Goal: Task Accomplishment & Management: Manage account settings

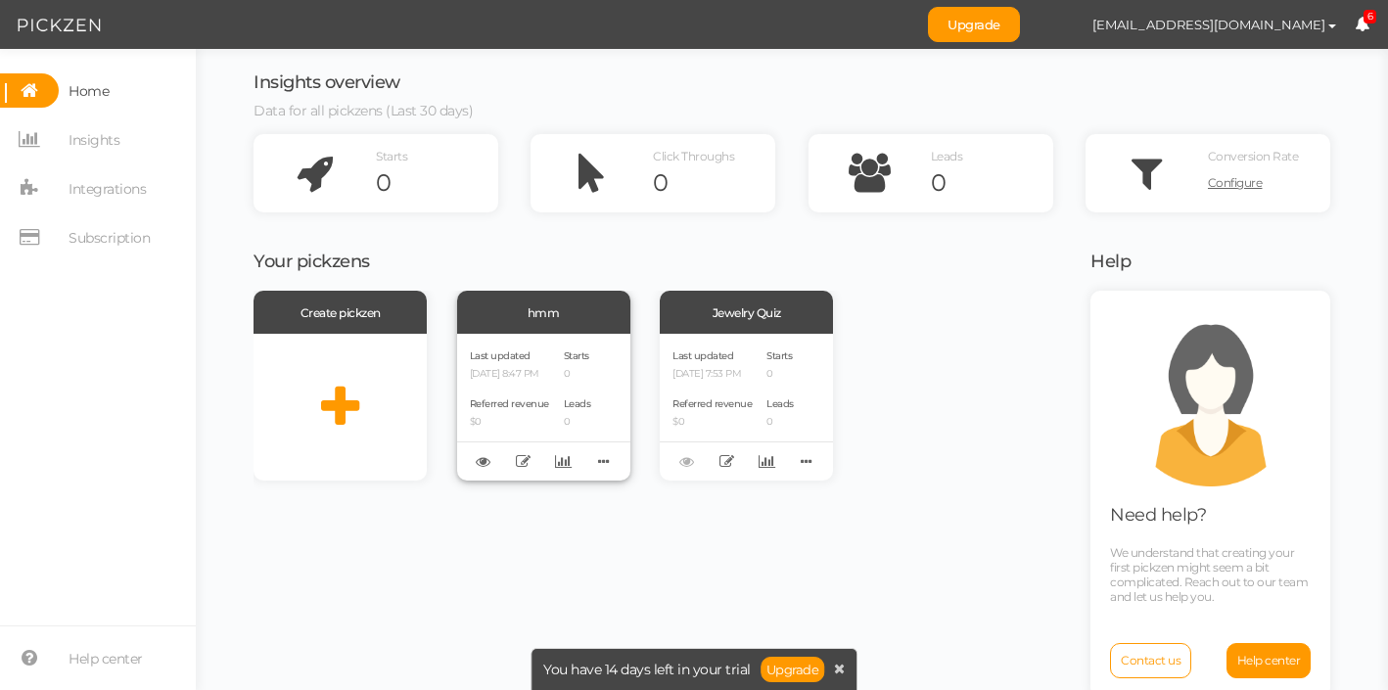
click at [578, 356] on span "Starts" at bounding box center [576, 355] width 25 height 13
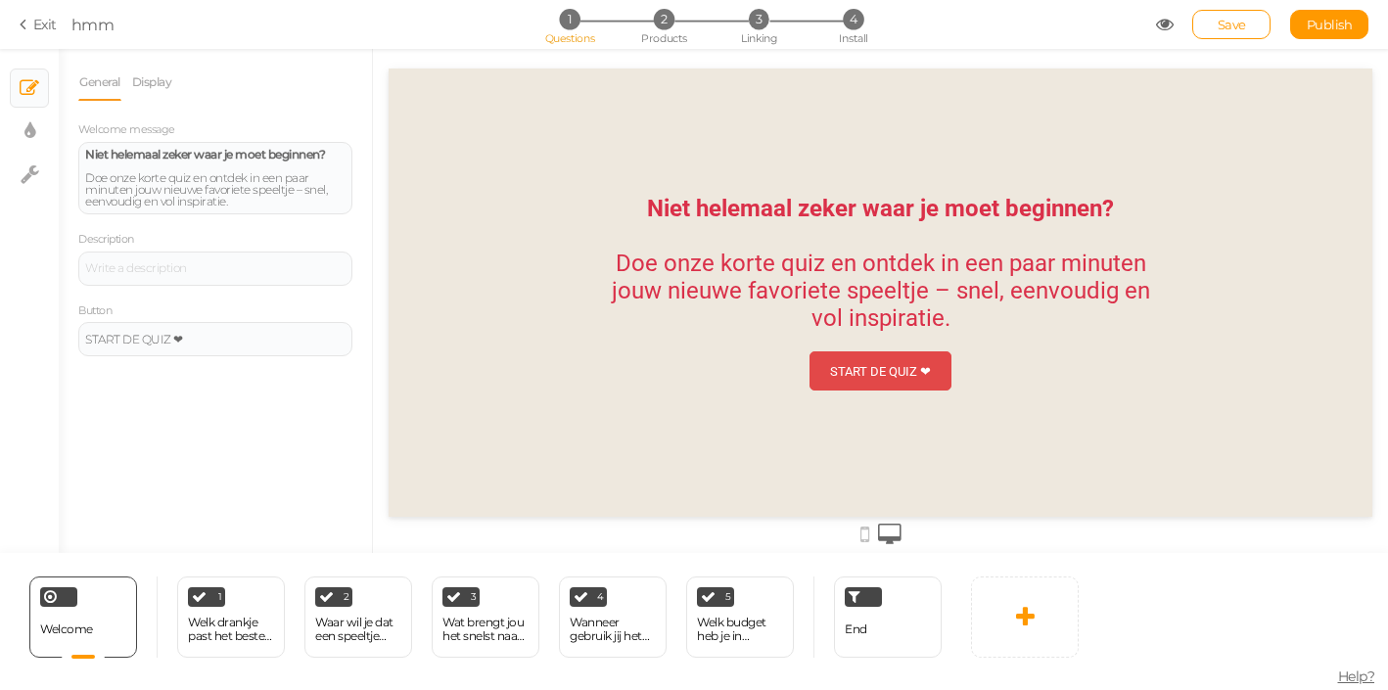
click at [888, 374] on div "START DE QUIZ ❤︎" at bounding box center [880, 371] width 101 height 15
click at [226, 635] on div "Welk drankje past het beste bij jou?" at bounding box center [231, 629] width 86 height 27
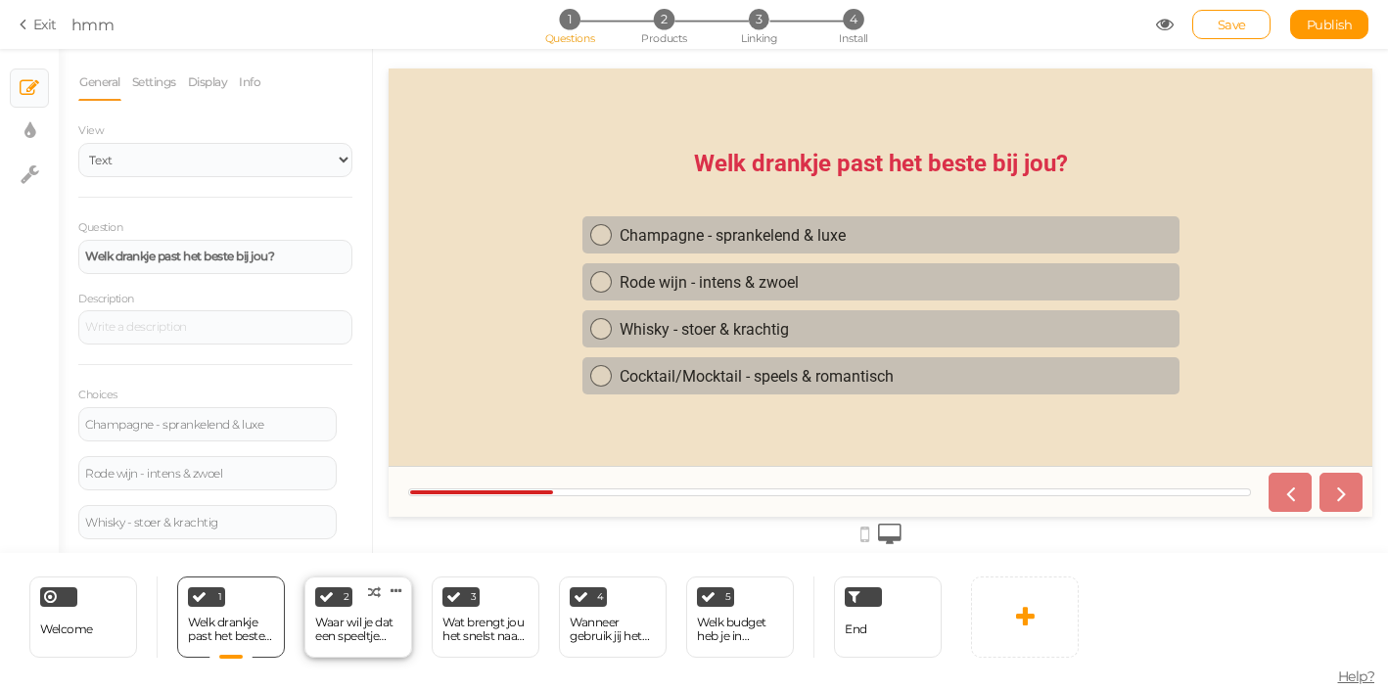
click at [344, 635] on div "Waar wil je dat een speeltje zich vooral op richt?" at bounding box center [358, 629] width 86 height 27
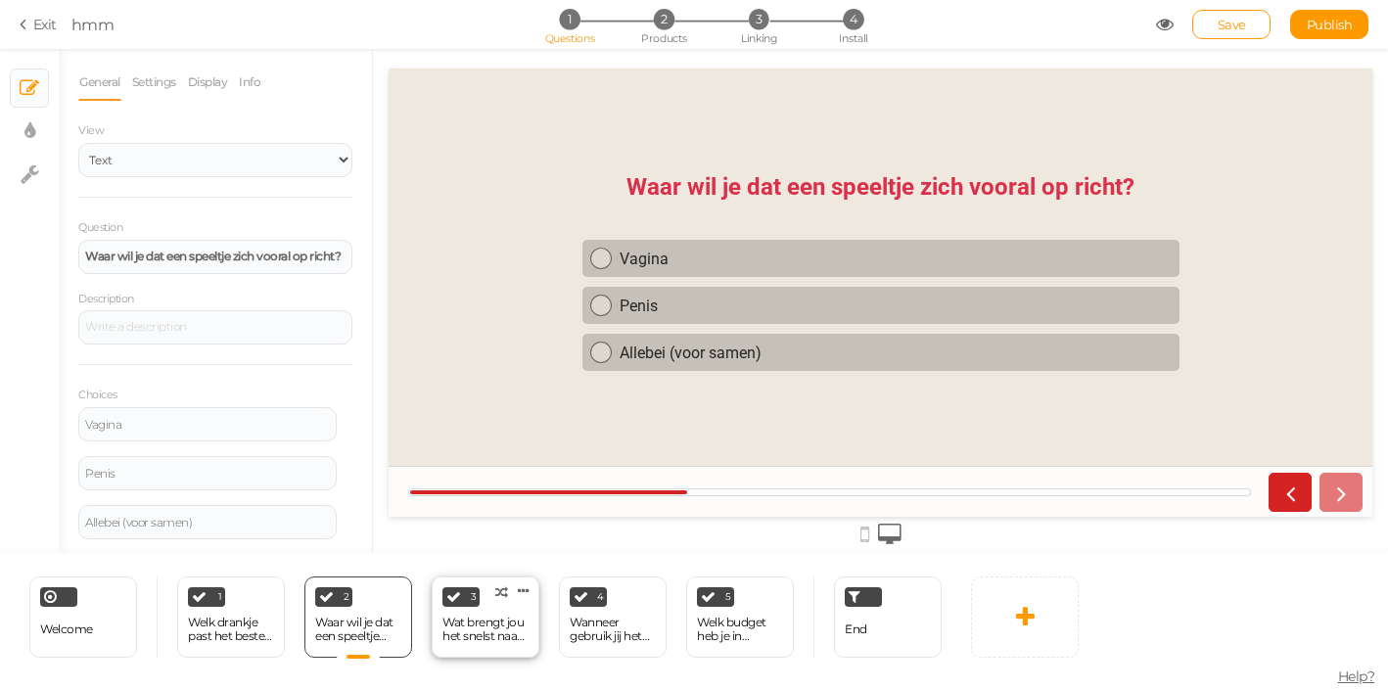
click at [505, 630] on div "Wat brengt jou het snelst naar een orgasme?" at bounding box center [485, 629] width 86 height 27
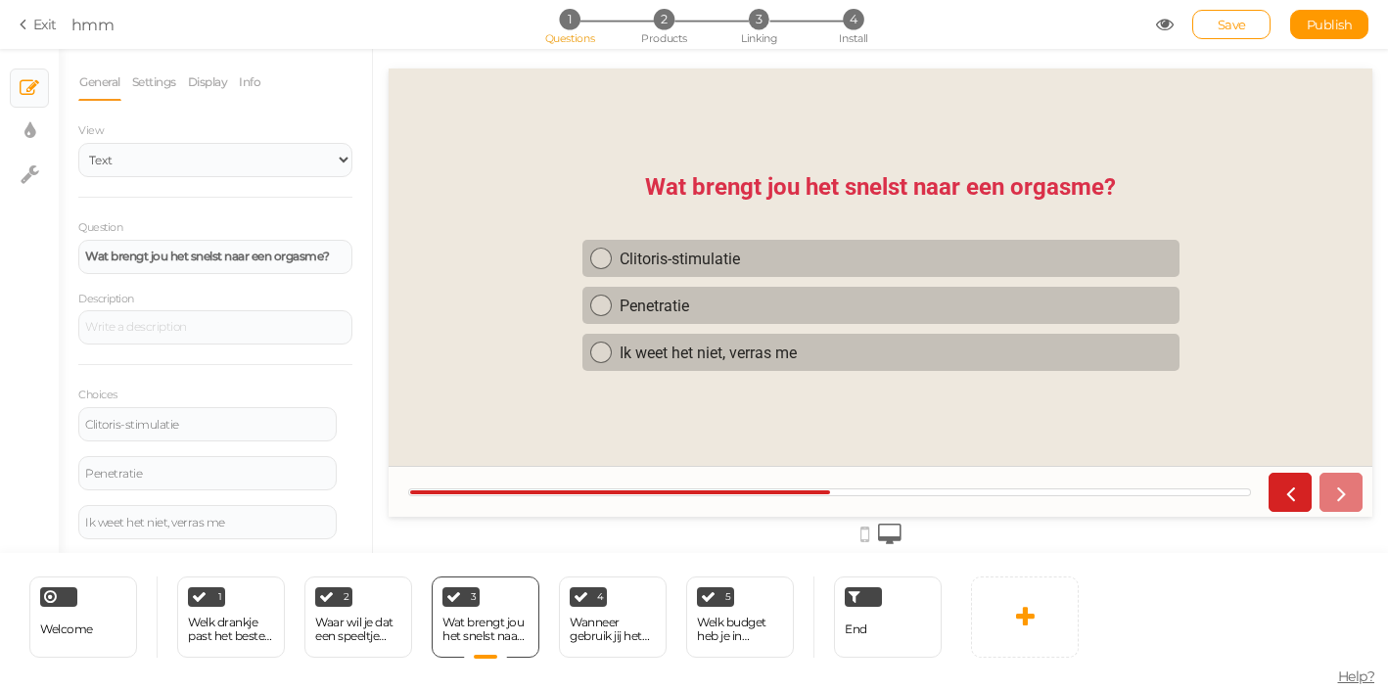
click at [26, 16] on link "Exit" at bounding box center [38, 25] width 37 height 20
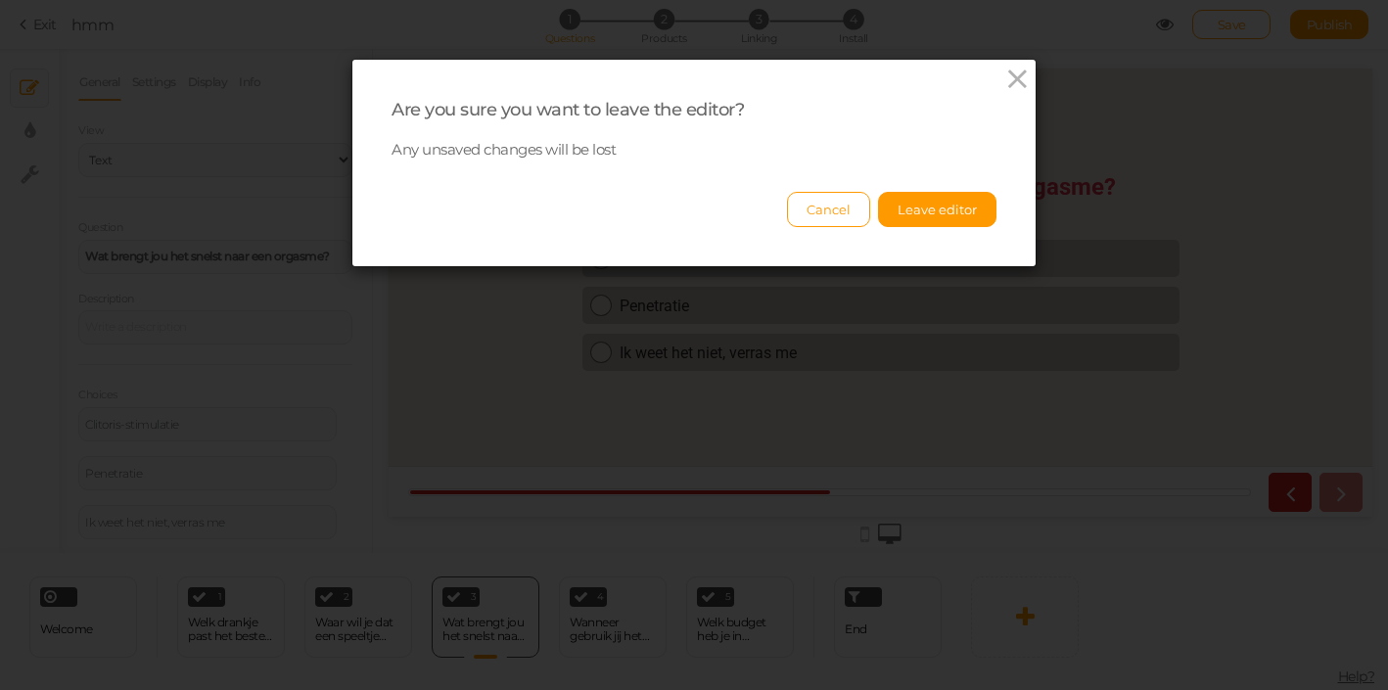
click at [531, 71] on div "Are you sure you want to leave the editor? Any unsaved changes will be lost Can…" at bounding box center [693, 163] width 683 height 206
click at [910, 209] on button "Leave editor" at bounding box center [937, 209] width 118 height 35
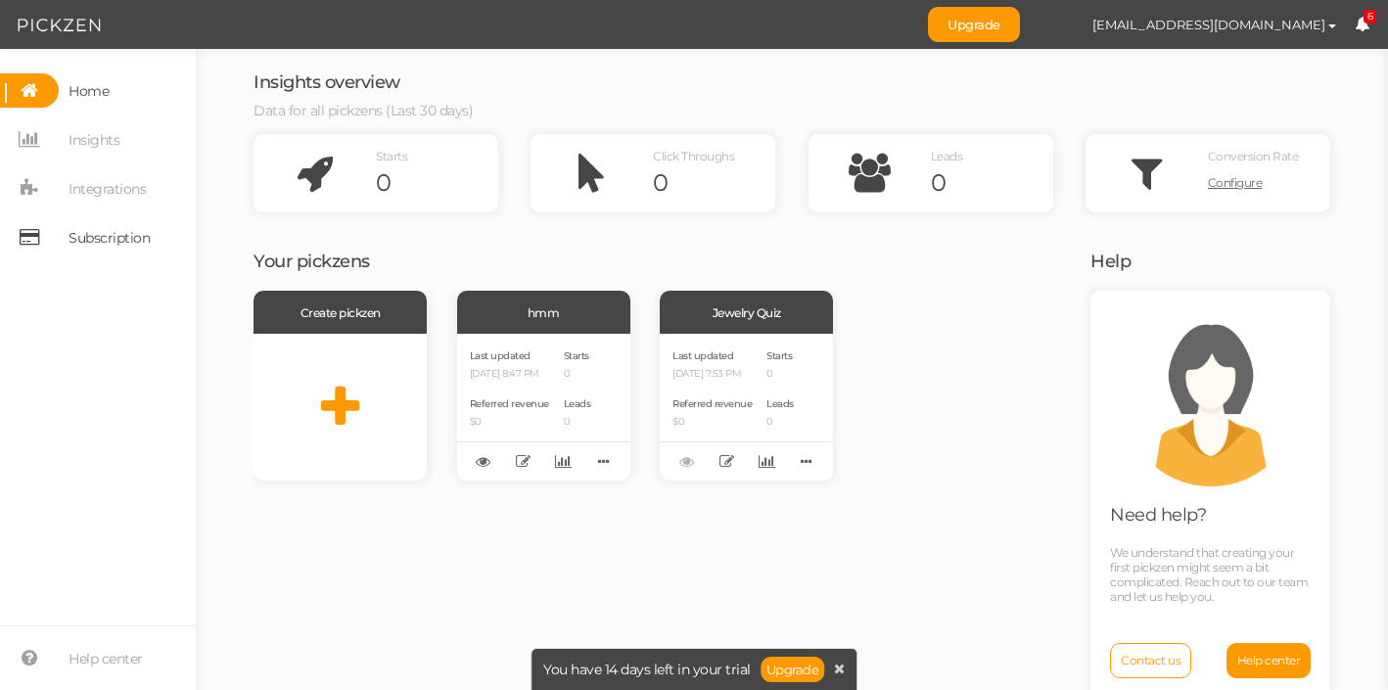
click at [134, 233] on span "Subscription" at bounding box center [109, 237] width 81 height 31
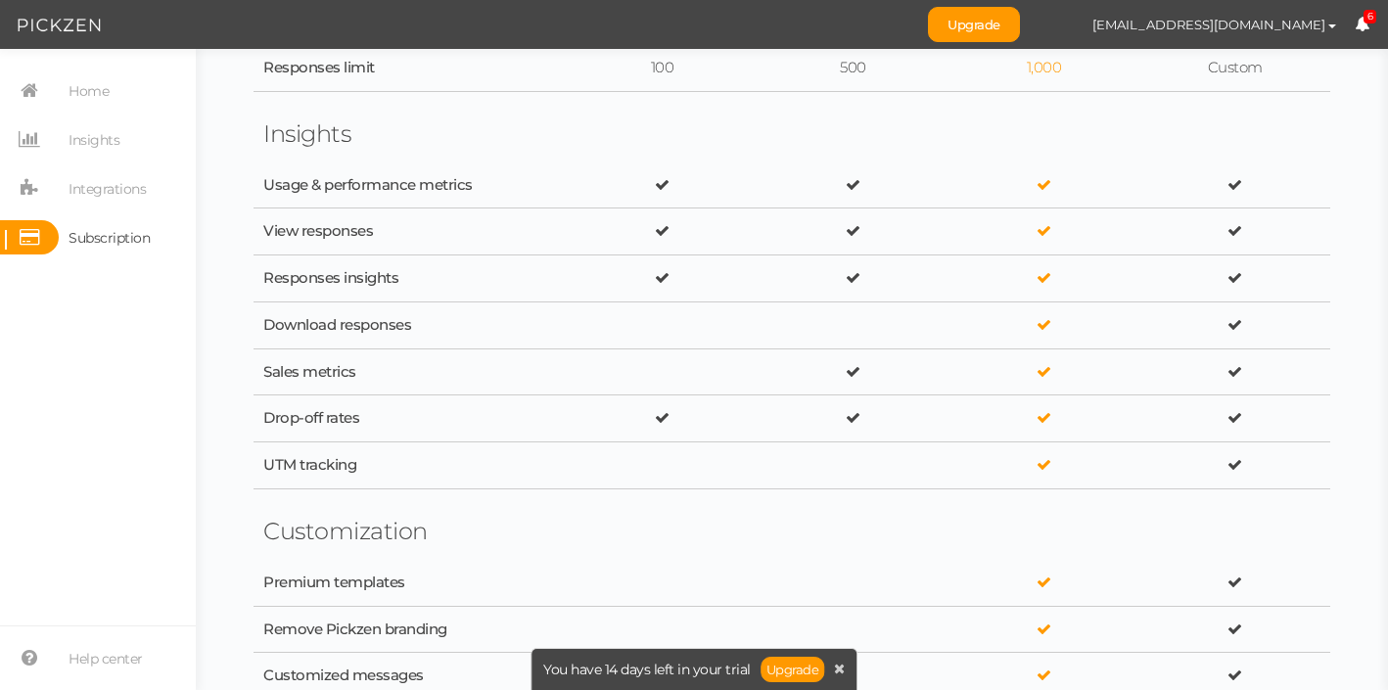
scroll to position [861, 0]
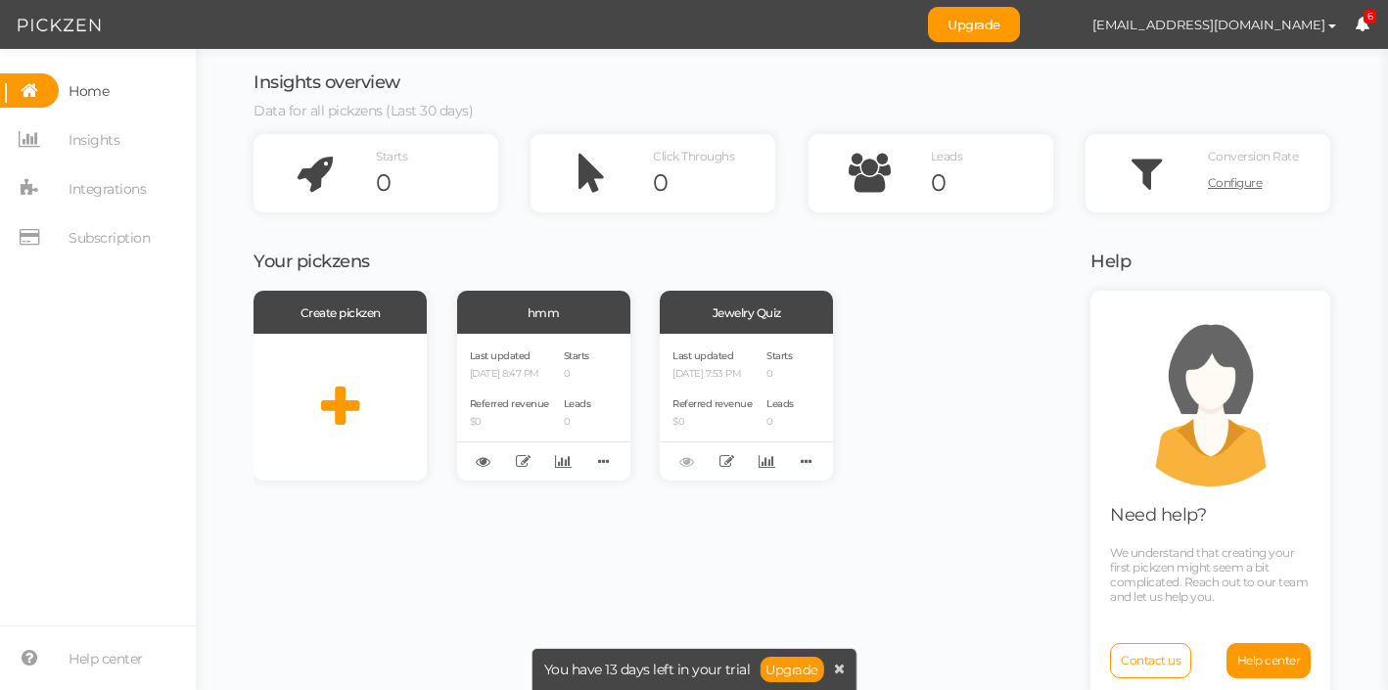
scroll to position [23, 0]
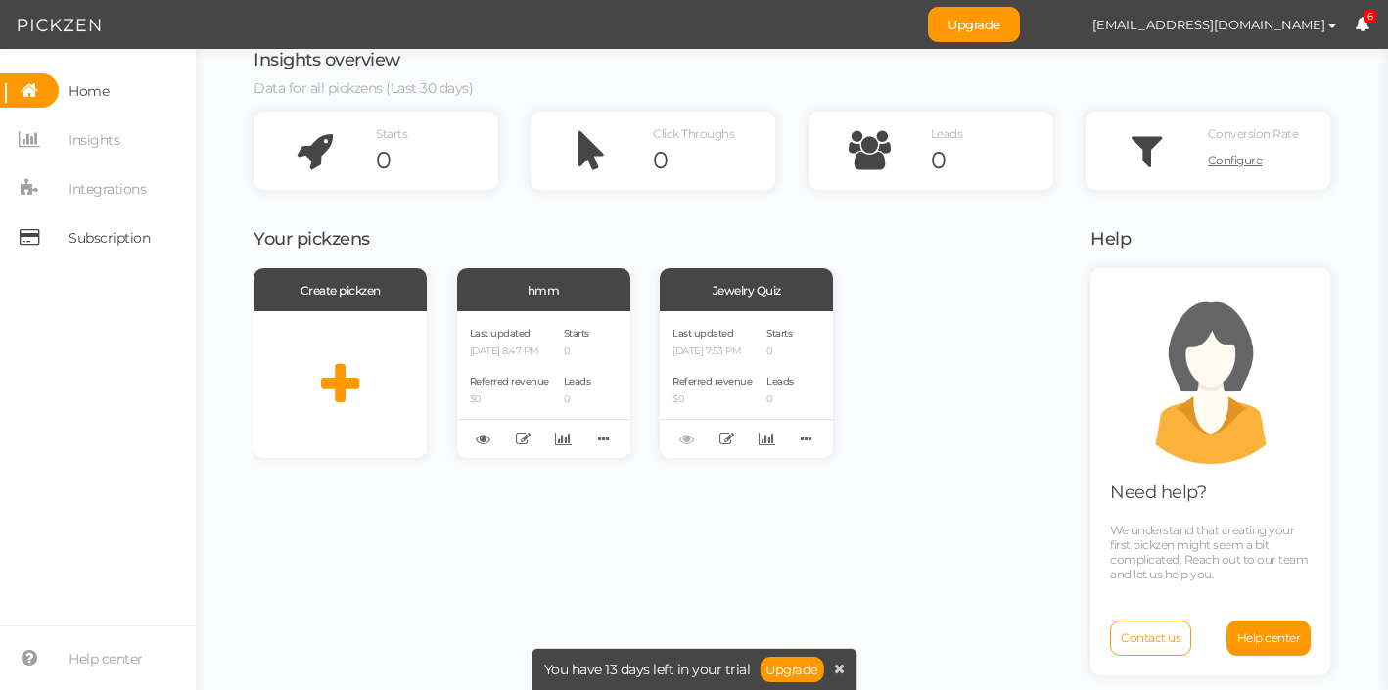
click at [115, 236] on span "Subscription" at bounding box center [109, 237] width 81 height 31
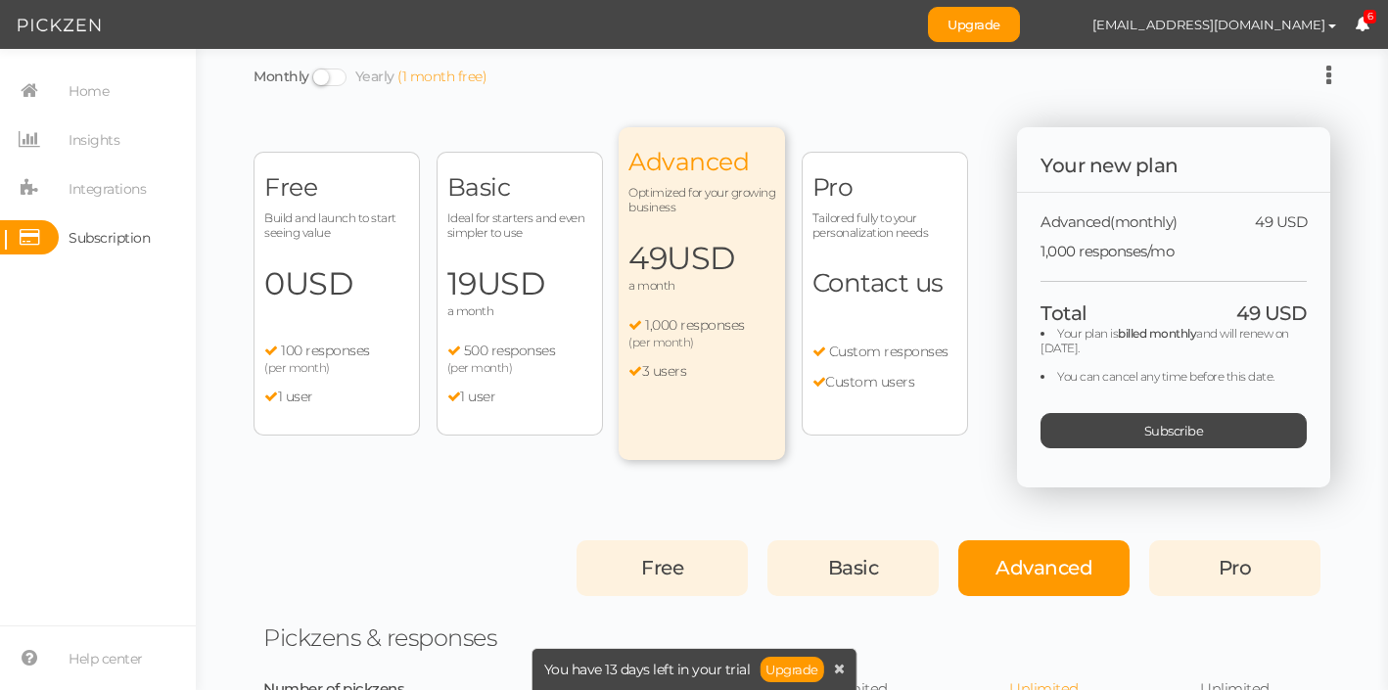
click at [303, 298] on span "USD" at bounding box center [319, 283] width 69 height 38
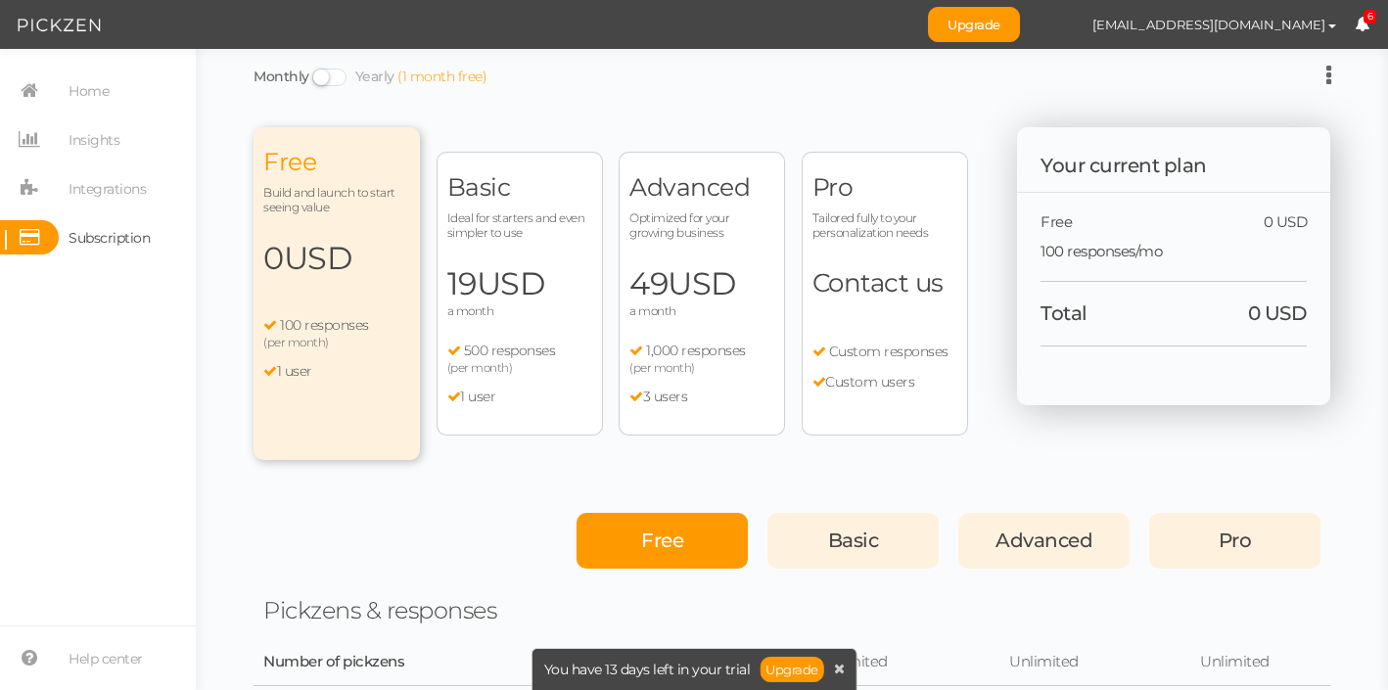
click at [843, 664] on div "You have 13 days left in your trial Upgrade" at bounding box center [694, 669] width 326 height 42
click at [841, 675] on icon at bounding box center [839, 669] width 11 height 14
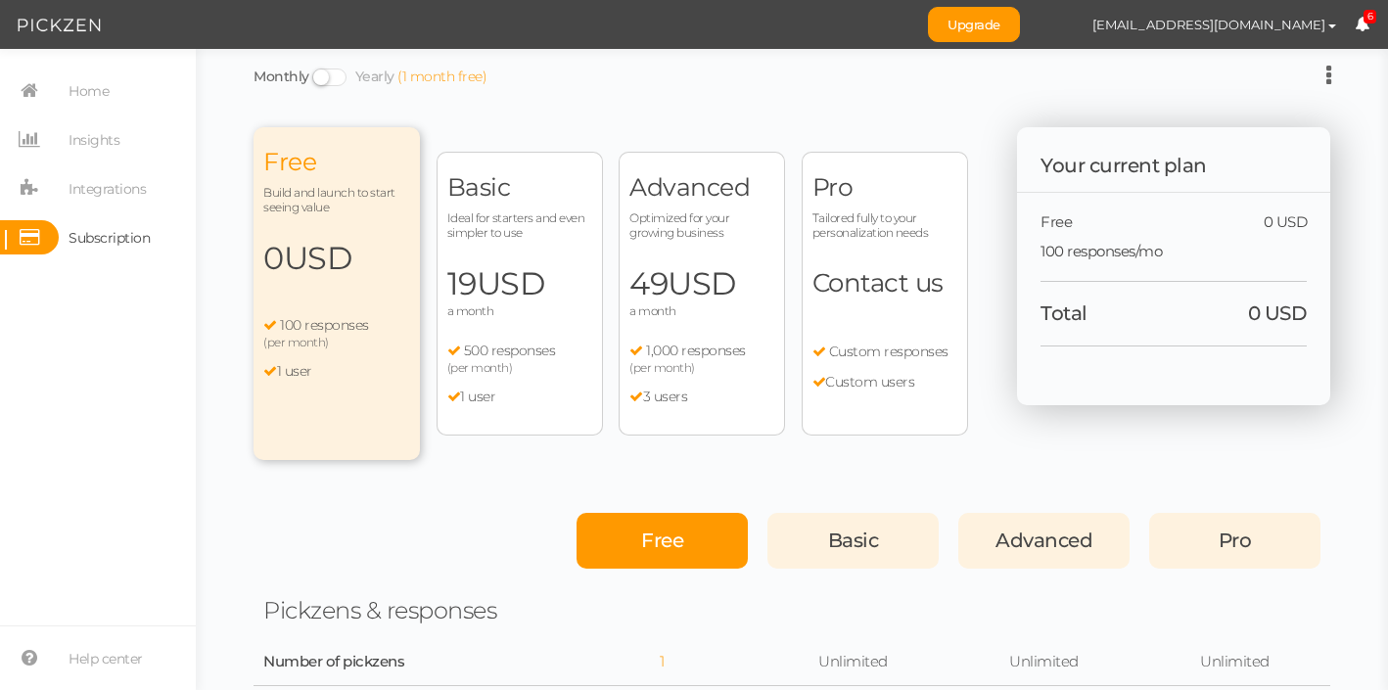
click at [1329, 71] on icon at bounding box center [1328, 75] width 5 height 23
click at [1329, 72] on icon at bounding box center [1328, 75] width 5 height 23
click at [1311, 36] on button "[EMAIL_ADDRESS][DOMAIN_NAME]" at bounding box center [1214, 24] width 281 height 33
click at [1358, 34] on span "Upgrade shophotplaza@gmail.com Preferences Help Log out 6" at bounding box center [1158, 24] width 460 height 49
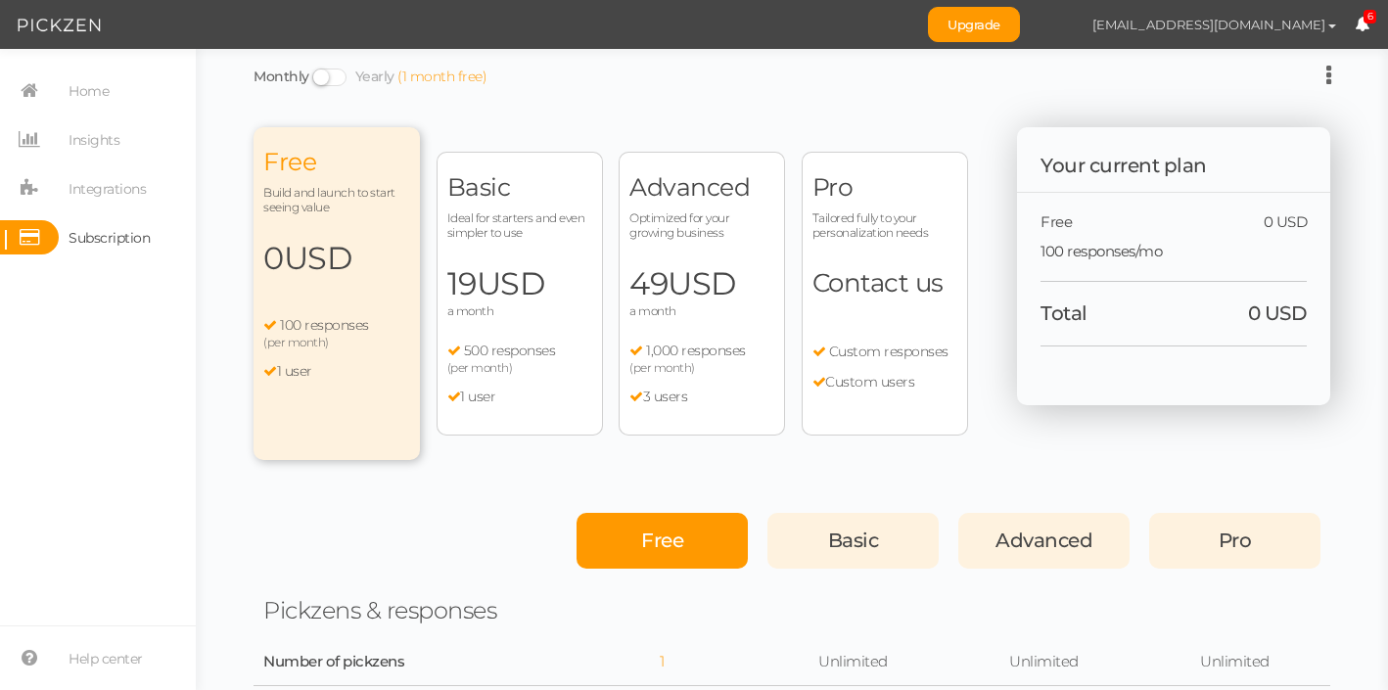
click at [1324, 26] on span "[EMAIL_ADDRESS][DOMAIN_NAME]" at bounding box center [1208, 25] width 233 height 16
click at [1289, 61] on span "Preferences" at bounding box center [1273, 59] width 66 height 15
select select "Europe/London"
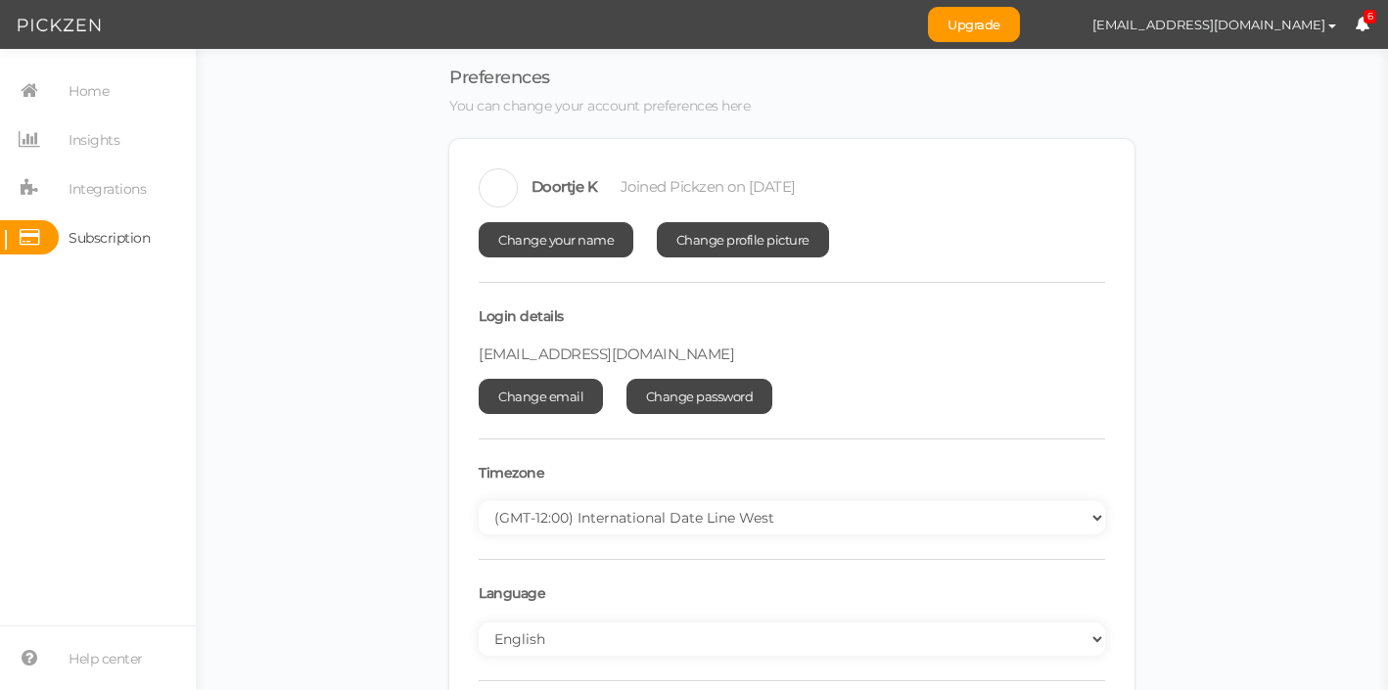
click at [128, 248] on span "Subscription" at bounding box center [109, 237] width 81 height 31
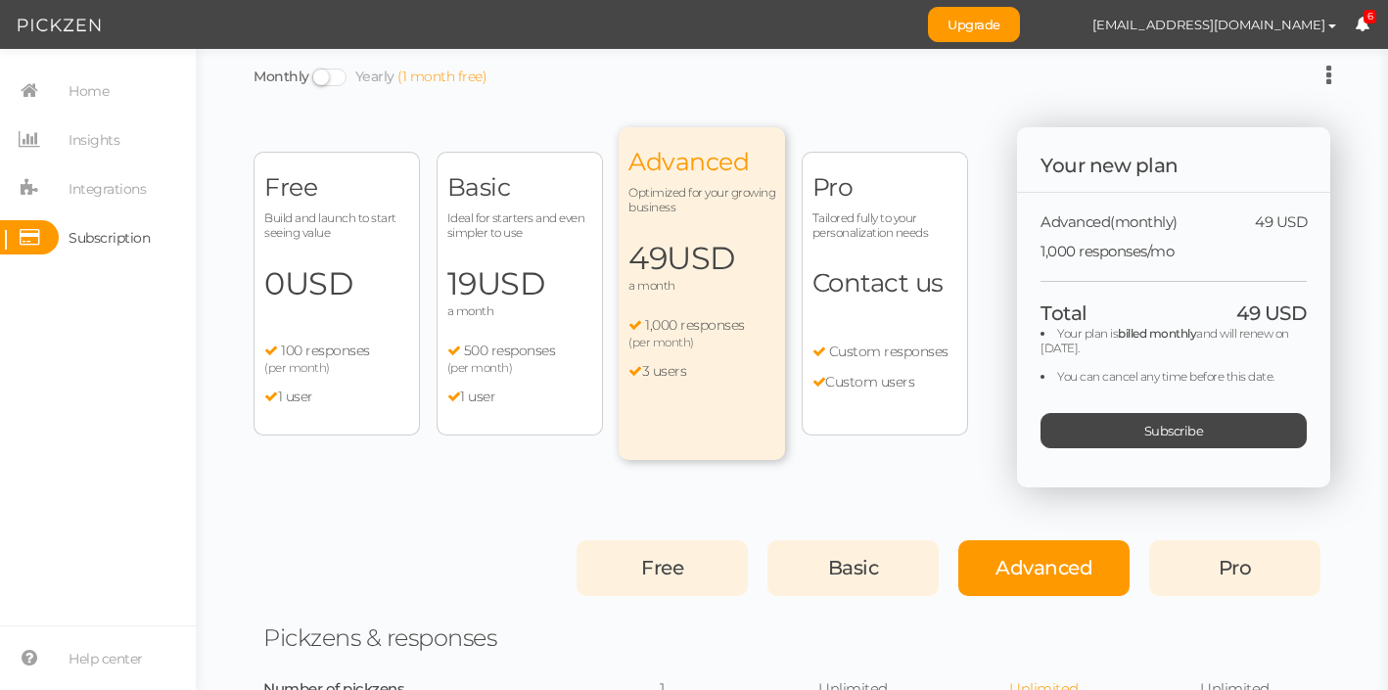
click at [294, 266] on span "USD" at bounding box center [319, 283] width 69 height 38
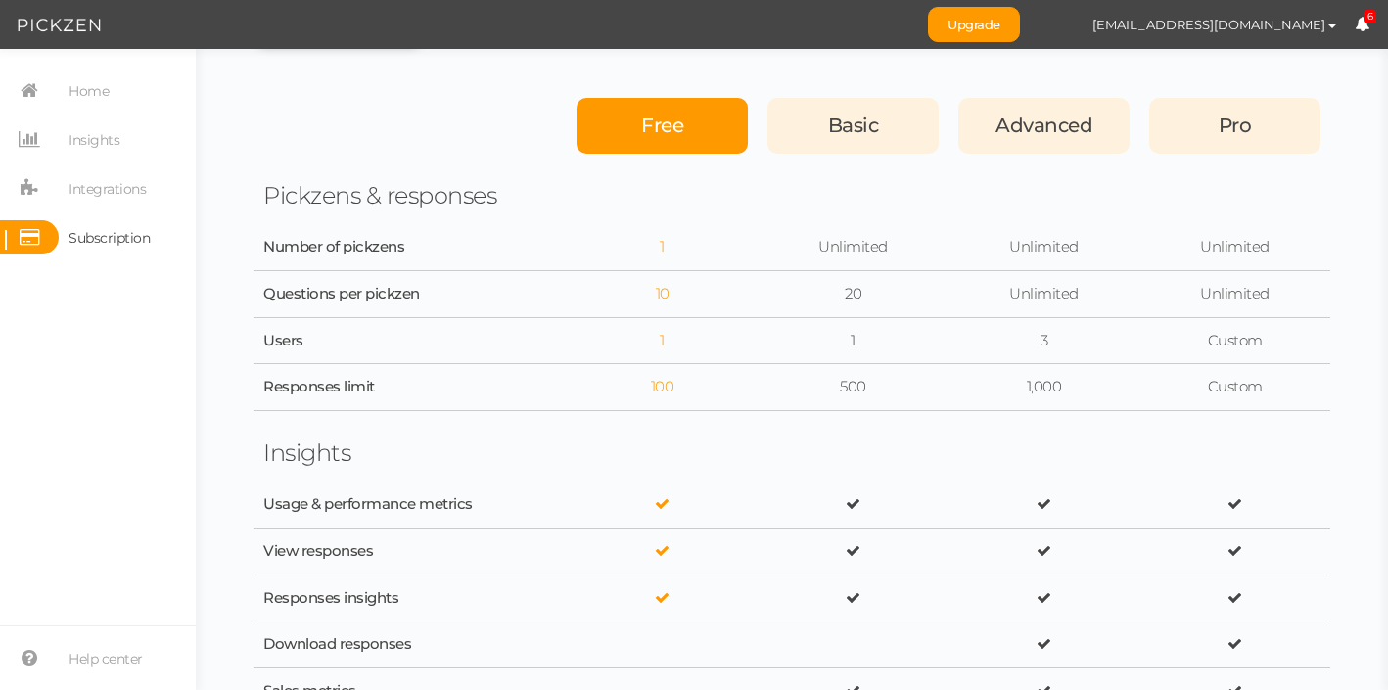
scroll to position [418, 0]
